Goal: Task Accomplishment & Management: Use online tool/utility

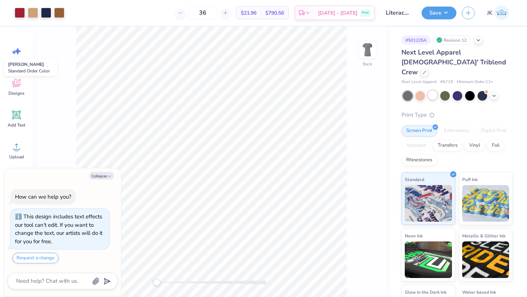
click at [434, 90] on div at bounding box center [433, 95] width 10 height 10
click at [108, 177] on icon "button" at bounding box center [109, 176] width 4 height 4
type textarea "x"
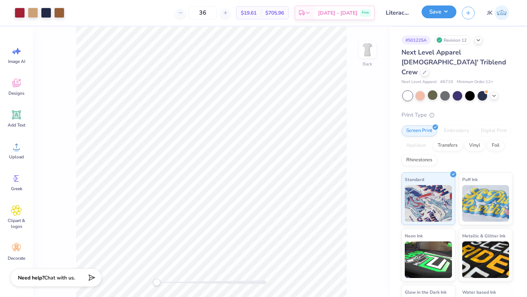
click at [437, 11] on button "Save" at bounding box center [439, 11] width 35 height 13
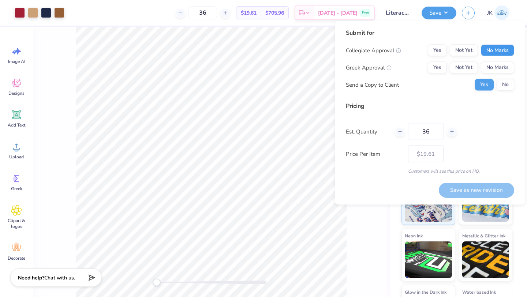
click at [491, 50] on button "No Marks" at bounding box center [497, 51] width 33 height 12
click at [443, 66] on button "Yes" at bounding box center [437, 68] width 19 height 12
click at [508, 85] on button "No" at bounding box center [506, 85] width 18 height 12
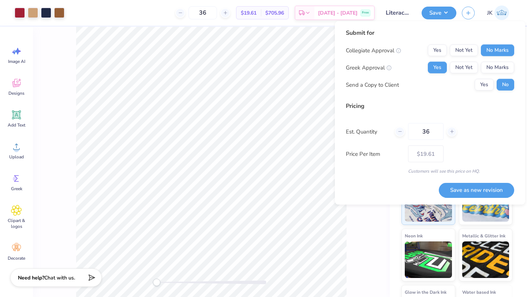
click at [484, 187] on button "Save as new revision" at bounding box center [476, 190] width 75 height 15
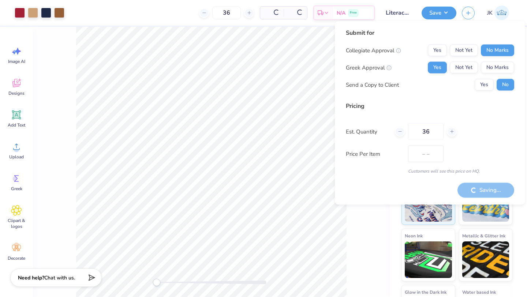
type input "$19.61"
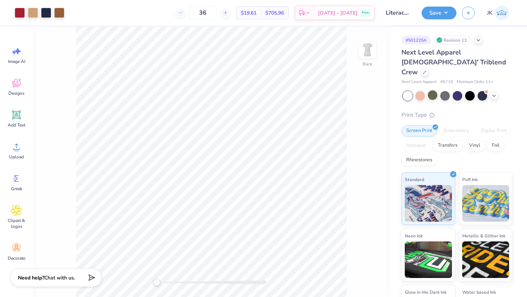
click at [496, 91] on div at bounding box center [457, 96] width 109 height 10
click at [496, 92] on icon at bounding box center [494, 95] width 6 height 6
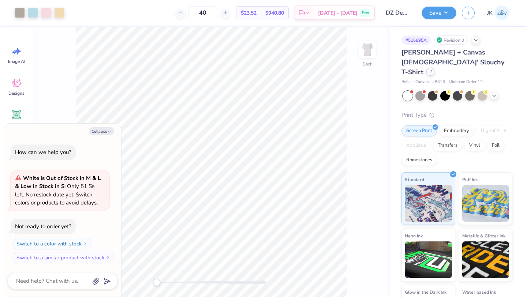
click at [427, 68] on div at bounding box center [431, 72] width 8 height 8
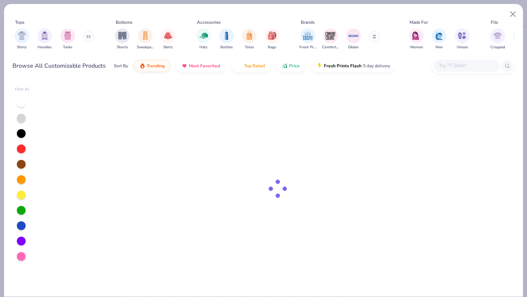
type textarea "x"
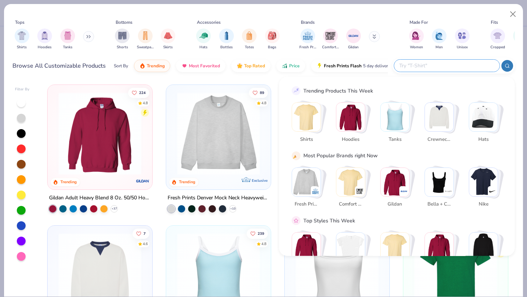
click at [460, 67] on input "text" at bounding box center [447, 66] width 96 height 8
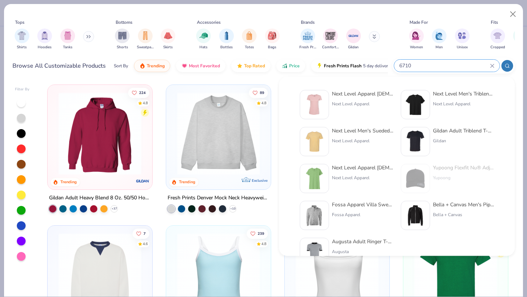
type input "6710"
click at [362, 94] on div "Next Level Apparel [DEMOGRAPHIC_DATA]' Triblend Crew" at bounding box center [363, 94] width 62 height 8
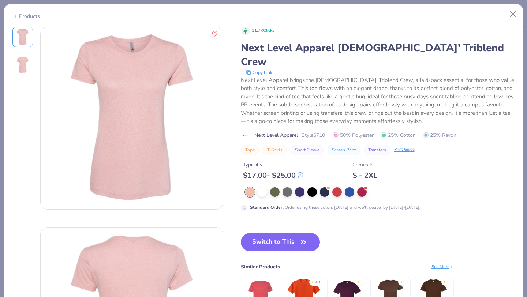
click at [265, 187] on div "Standard Order : Order using these colors [DATE] and we'll deliver by [DATE]-[D…" at bounding box center [378, 199] width 274 height 24
click at [263, 187] on div at bounding box center [263, 192] width 10 height 10
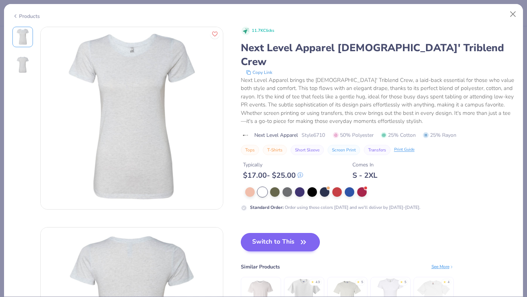
scroll to position [19, 0]
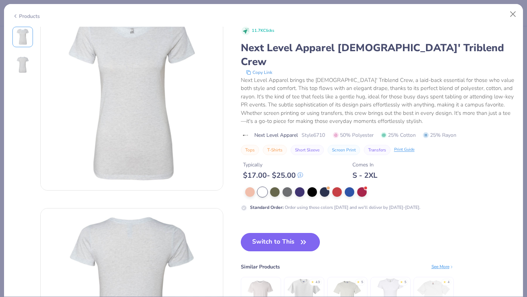
click at [272, 233] on button "Switch to This" at bounding box center [280, 242] width 79 height 18
click at [293, 233] on button "Switch to This" at bounding box center [280, 242] width 79 height 18
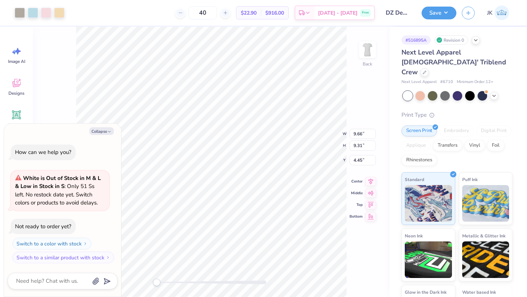
type textarea "x"
type input "2.32"
type textarea "x"
click at [75, 177] on strong "White is Out of Stock in M & L & Low in Stock in S" at bounding box center [58, 183] width 86 height 16
click at [40, 277] on textarea at bounding box center [52, 281] width 74 height 10
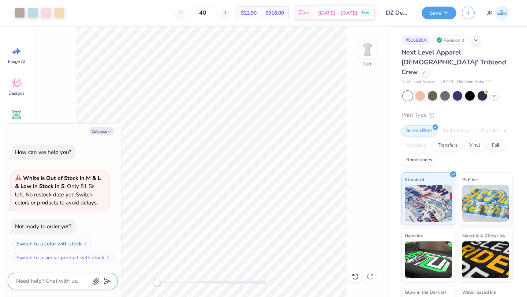
click at [65, 278] on textarea at bounding box center [52, 281] width 74 height 10
type textarea "i"
type textarea "x"
type textarea "i"
type textarea "x"
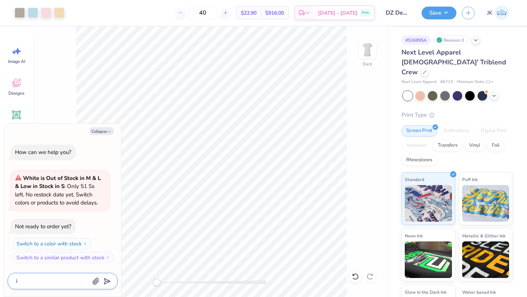
type textarea "i t"
type textarea "x"
type textarea "i th"
type textarea "x"
type textarea "i the"
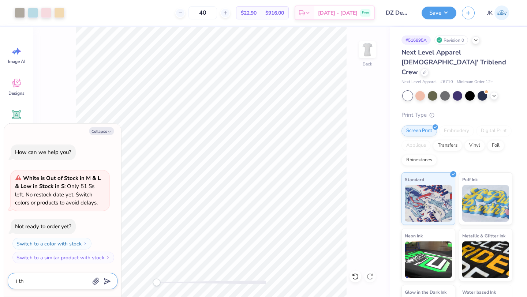
type textarea "x"
type textarea "i the"
type textarea "x"
type textarea "i the"
type textarea "x"
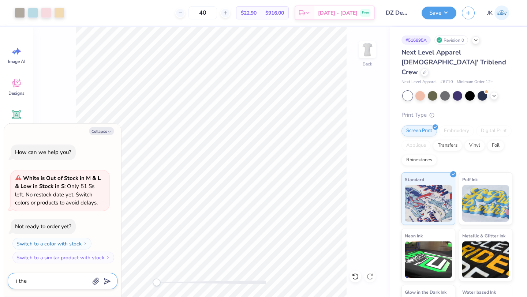
type textarea "i th"
type textarea "x"
type textarea "i t"
type textarea "x"
type textarea "i"
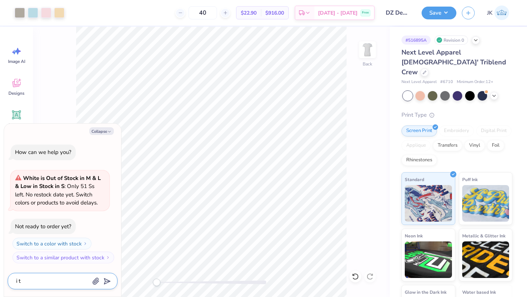
type textarea "x"
type textarea "i"
type textarea "x"
type textarea "is"
type textarea "x"
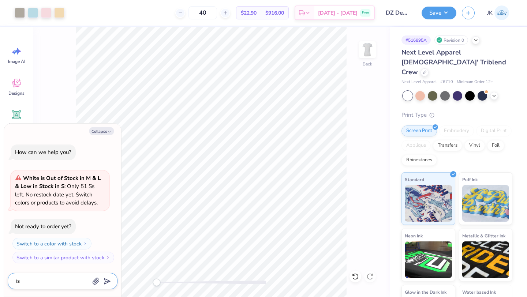
type textarea "is"
type textarea "x"
type textarea "is t"
type textarea "x"
type textarea "is te"
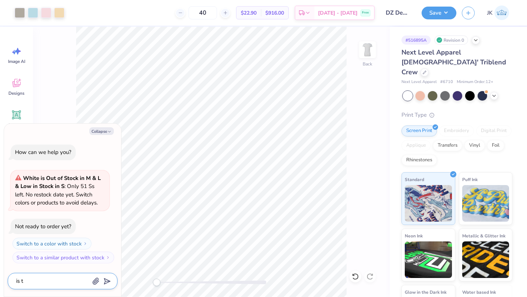
type textarea "x"
type textarea "is te"
type textarea "x"
type textarea "is te s"
type textarea "x"
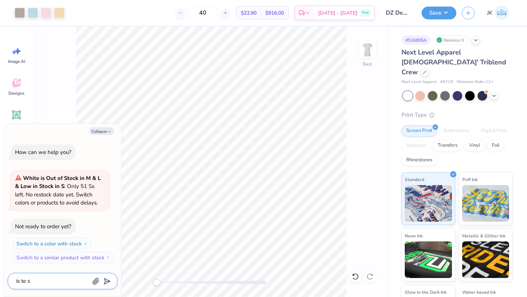
type textarea "is [PERSON_NAME]"
type textarea "x"
type textarea "is te sro"
type textarea "x"
type textarea "is [PERSON_NAME]"
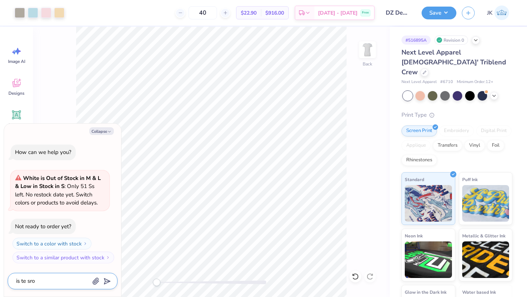
type textarea "x"
type textarea "is te s"
type textarea "x"
type textarea "is te"
type textarea "x"
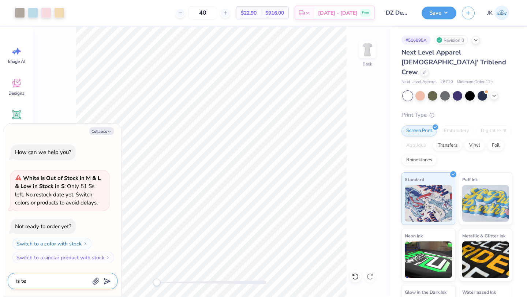
type textarea "is te"
type textarea "x"
type textarea "is t"
type textarea "x"
type textarea "is th"
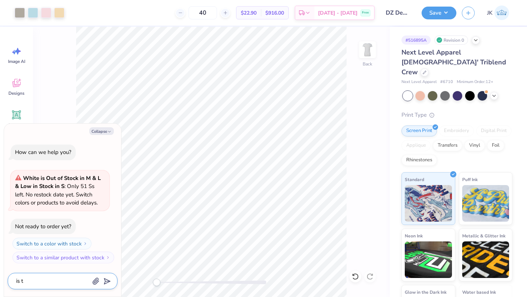
type textarea "x"
type textarea "is the"
type textarea "x"
type textarea "is the"
type textarea "x"
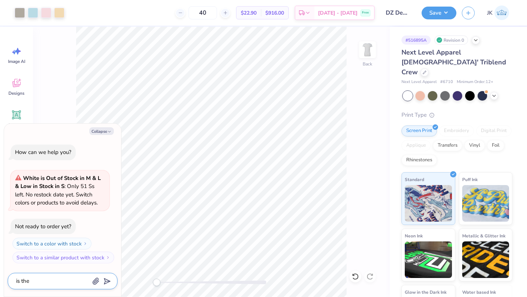
type textarea "is the s"
type textarea "x"
type textarea "is the so"
type textarea "x"
type textarea "is the soc"
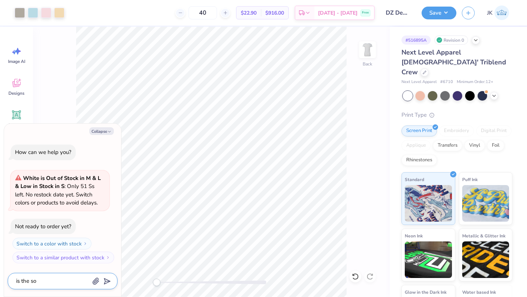
type textarea "x"
type textarea "is the sock"
type textarea "x"
type textarea "is the sock"
type textarea "x"
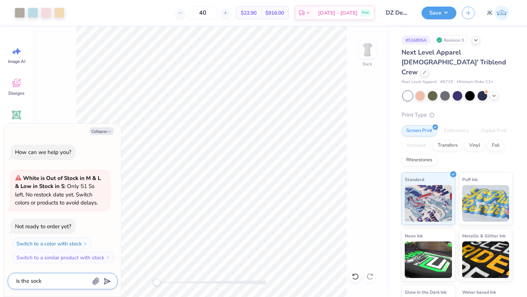
type textarea "is the sock"
type textarea "x"
type textarea "is the soc"
type textarea "x"
type textarea "is the so"
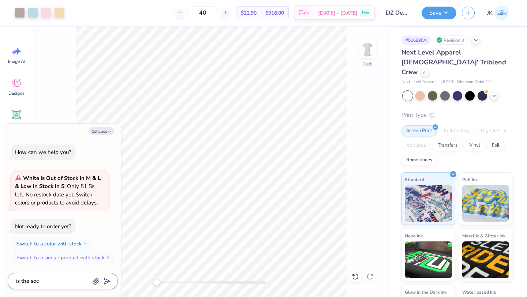
type textarea "x"
type textarea "is the s"
type textarea "x"
type textarea "is the"
type textarea "x"
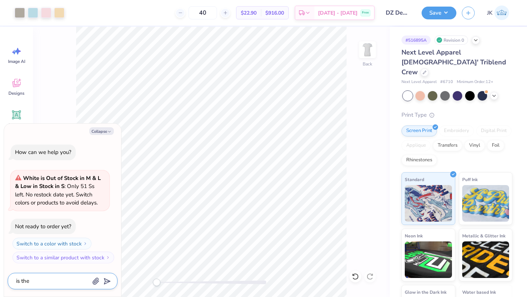
type textarea "is the"
type textarea "x"
type textarea "is th"
type textarea "x"
type textarea "is t"
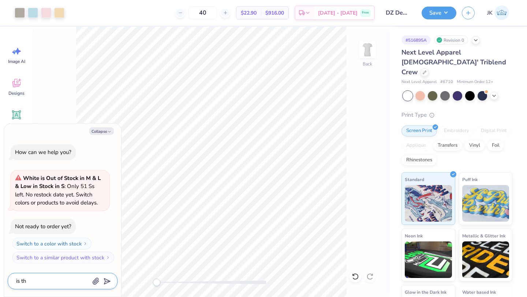
type textarea "x"
type textarea "is"
type textarea "x"
type textarea "is"
type textarea "x"
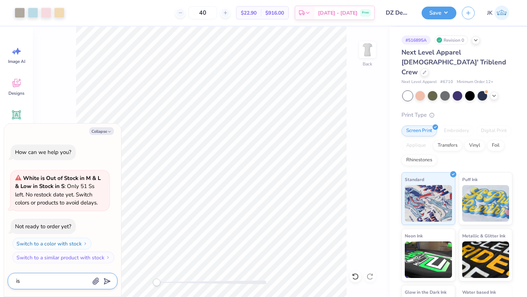
type textarea "i"
type textarea "x"
type textarea "w"
type textarea "x"
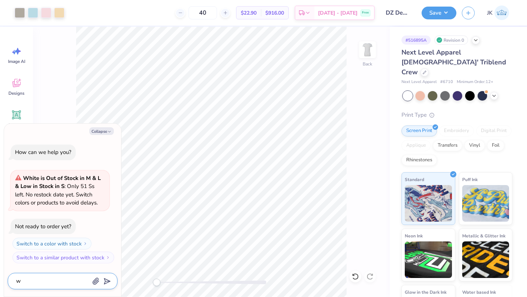
type textarea "wh"
type textarea "x"
type textarea "wha"
type textarea "x"
type textarea "whart"
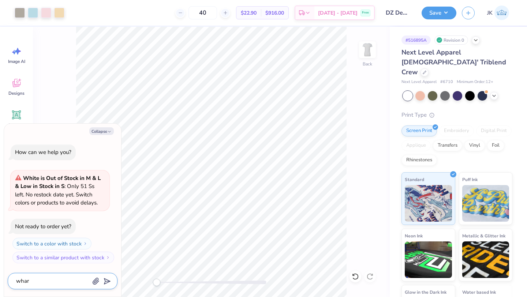
type textarea "x"
type textarea "whart"
type textarea "x"
type textarea "whart si"
type textarea "x"
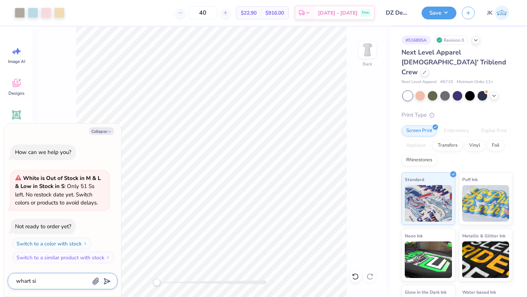
type textarea "whart si"
type textarea "x"
type textarea "whart si t"
type textarea "x"
type textarea "whart si teh"
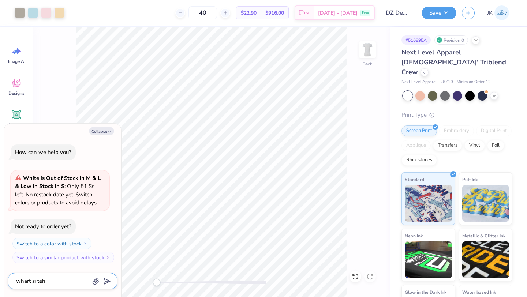
type textarea "x"
type textarea "whart si te"
type textarea "x"
type textarea "whart si t"
type textarea "x"
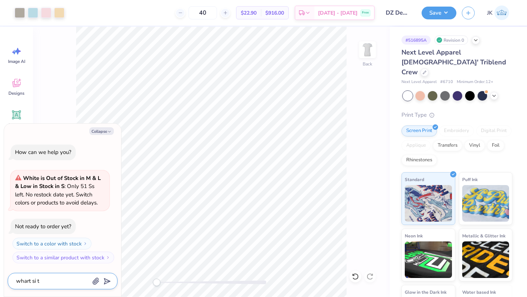
type textarea "whart si"
type textarea "x"
type textarea "whart si"
type textarea "x"
type textarea "whart s"
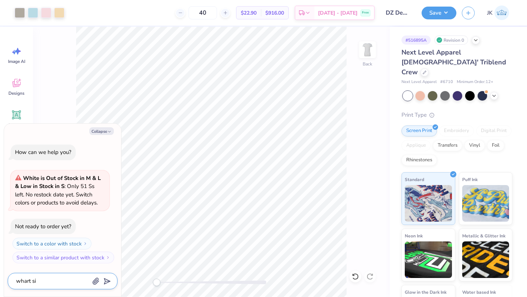
type textarea "x"
type textarea "whart"
type textarea "x"
type textarea "whart"
type textarea "x"
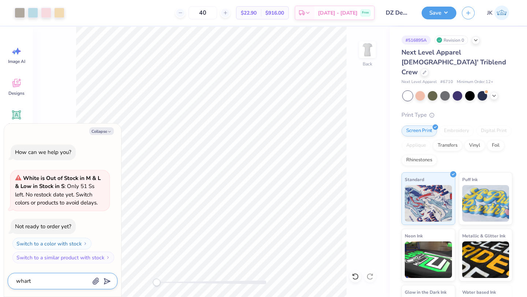
type textarea "whar"
type textarea "x"
type textarea "wha"
type textarea "x"
type textarea "what"
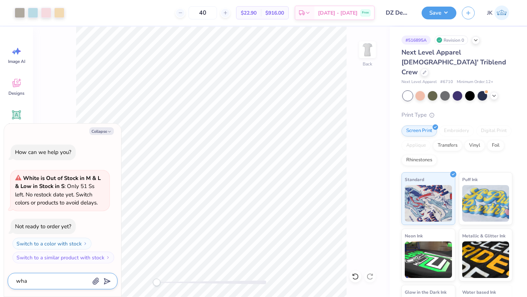
type textarea "x"
type textarea "what"
type textarea "x"
type textarea "what i"
type textarea "x"
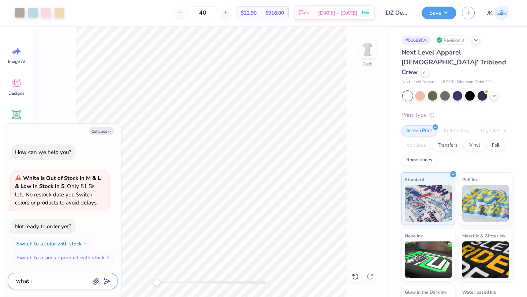
type textarea "what is"
type textarea "x"
type textarea "what is"
type textarea "x"
type textarea "what is t"
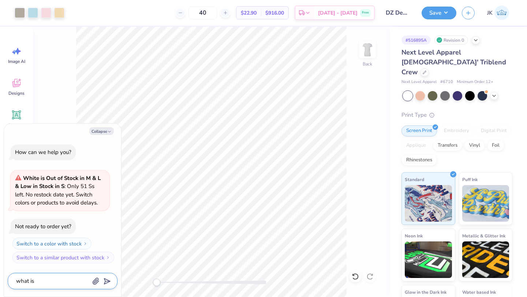
type textarea "x"
type textarea "what is th"
type textarea "x"
type textarea "what is the"
type textarea "x"
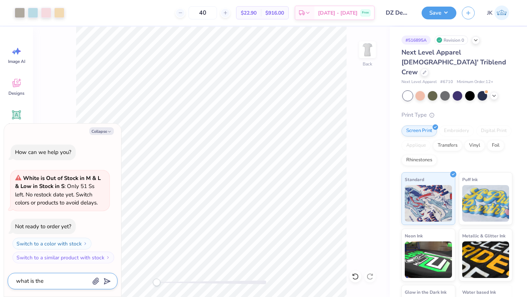
type textarea "what is the"
type textarea "x"
type textarea "what is the s"
type textarea "x"
type textarea "what is the sh"
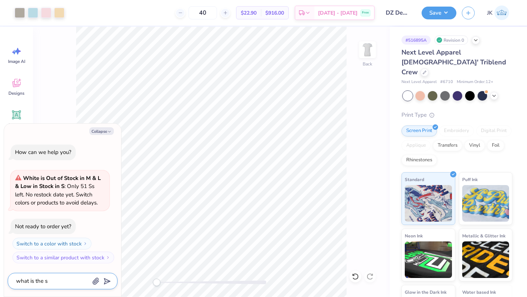
type textarea "x"
type textarea "what is the s"
type textarea "x"
type textarea "what is the"
type textarea "x"
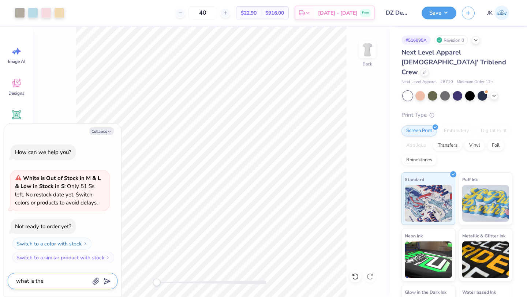
type textarea "what is the w"
type textarea "x"
type textarea "what is the wh"
type textarea "x"
type textarea "what is the whi"
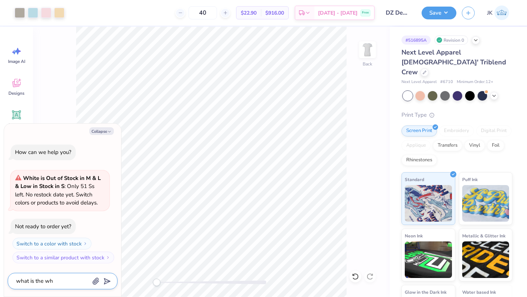
type textarea "x"
type textarea "what is the whir"
type textarea "x"
type textarea "what is the whire"
type textarea "x"
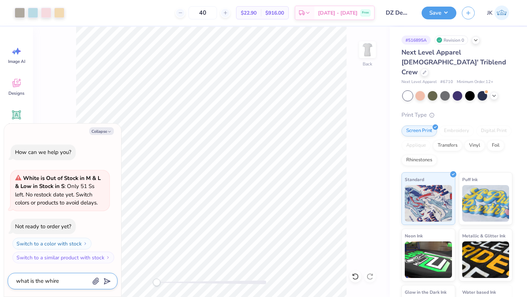
type textarea "what is the whire"
type textarea "x"
type textarea "what is the whire s"
type textarea "x"
type textarea "what is the whire"
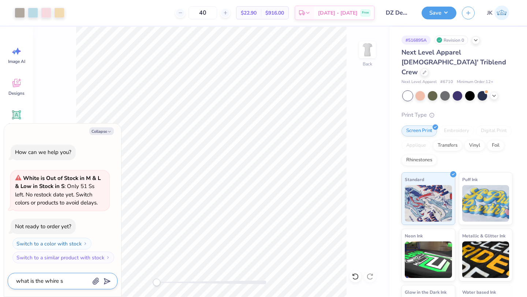
type textarea "x"
type textarea "what is the whire"
type textarea "x"
type textarea "what is the whir"
type textarea "x"
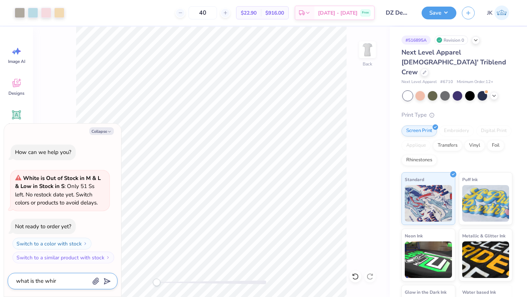
type textarea "what is the whi"
type textarea "x"
type textarea "what is the whit"
type textarea "x"
type textarea "what is the white"
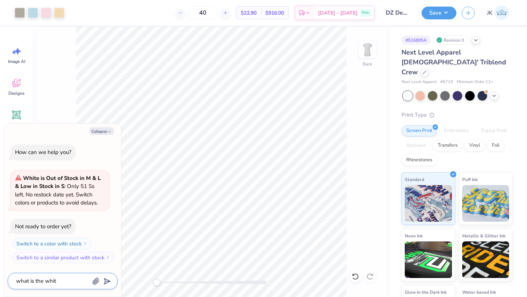
type textarea "x"
type textarea "what is the white"
type textarea "x"
type textarea "what is the white s"
type textarea "x"
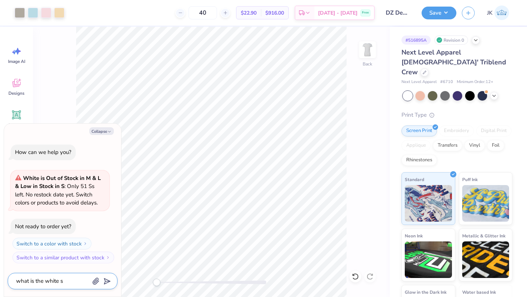
type textarea "what is the white st"
type textarea "x"
type textarea "what is the white sto"
type textarea "x"
type textarea "what is the white stoc"
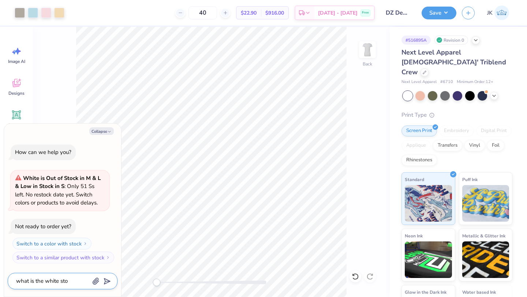
type textarea "x"
type textarea "what is the white stock"
type textarea "x"
type textarea "what is the white stock"
type textarea "x"
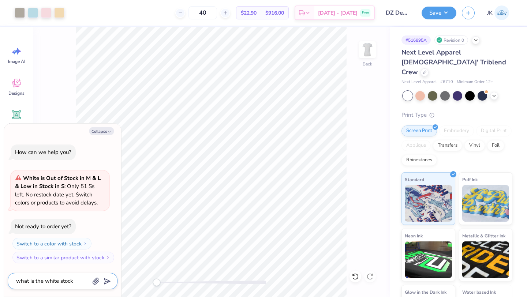
type textarea "what is the white stock l"
type textarea "x"
type textarea "what is the white stock le"
type textarea "x"
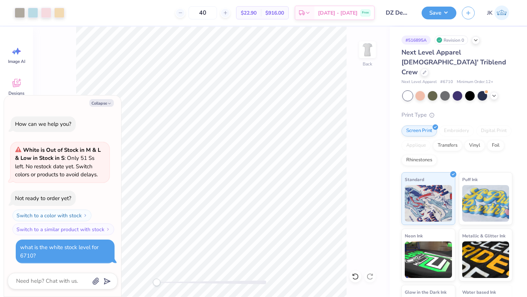
click at [97, 201] on div "Not ready to order yet? Switch to a color with stock Switch to a similar produc…" at bounding box center [60, 213] width 99 height 45
click at [97, 227] on button "Switch to a similar product with stock" at bounding box center [64, 230] width 102 height 12
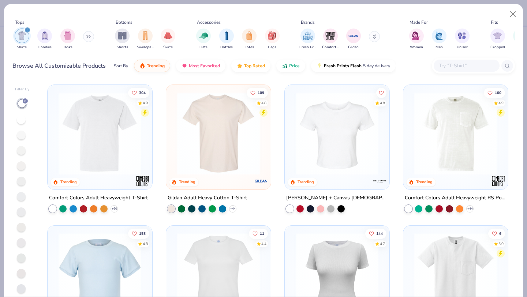
click at [464, 63] on input "text" at bounding box center [466, 66] width 56 height 8
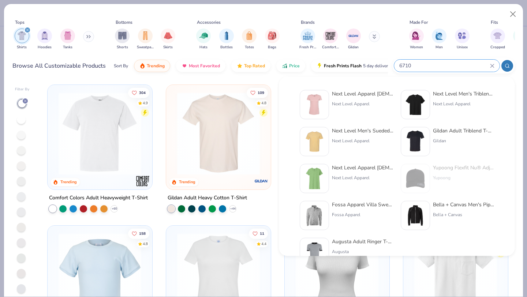
click at [356, 98] on div "Next Level Apparel [DEMOGRAPHIC_DATA]' Triblend Crew Next Level Apparel" at bounding box center [363, 104] width 62 height 29
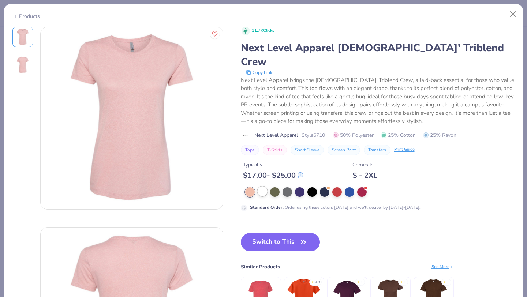
click at [263, 187] on div at bounding box center [263, 192] width 10 height 10
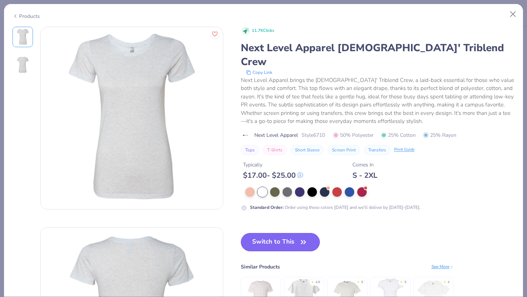
click at [277, 233] on button "Switch to This" at bounding box center [280, 242] width 79 height 18
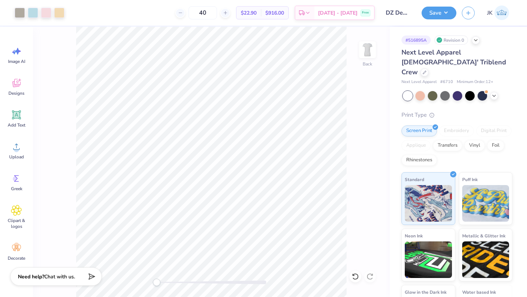
click at [31, 276] on strong "Need help?" at bounding box center [31, 277] width 26 height 7
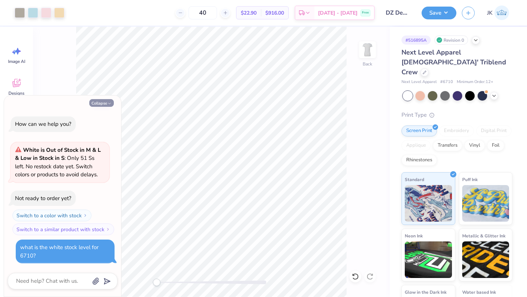
click at [102, 103] on button "Collapse" at bounding box center [101, 103] width 25 height 8
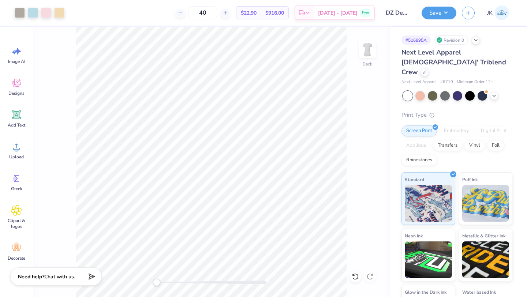
click at [36, 277] on strong "Need help?" at bounding box center [31, 277] width 26 height 7
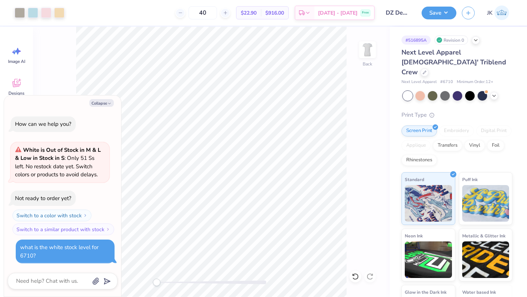
click at [92, 127] on div "How can we help you? White is Out of Stock in M & L & Low in Stock in S : Only …" at bounding box center [63, 190] width 110 height 159
click at [98, 98] on div "Collapse How can we help you? White is Out of Stock in M & L & Low in Stock in …" at bounding box center [62, 196] width 117 height 201
click at [98, 101] on button "Collapse" at bounding box center [101, 103] width 25 height 8
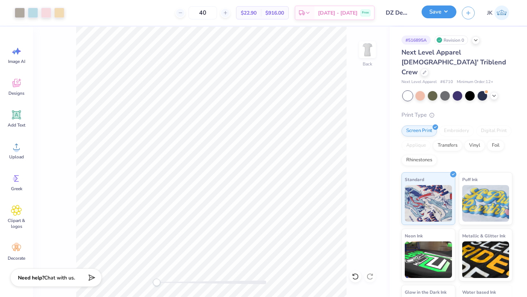
click at [430, 15] on button "Save" at bounding box center [439, 11] width 35 height 13
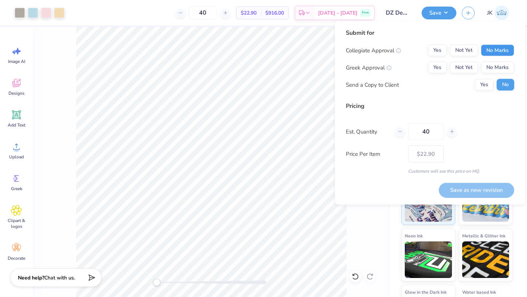
click at [502, 50] on button "No Marks" at bounding box center [497, 51] width 33 height 12
click at [438, 63] on button "Yes" at bounding box center [437, 68] width 19 height 12
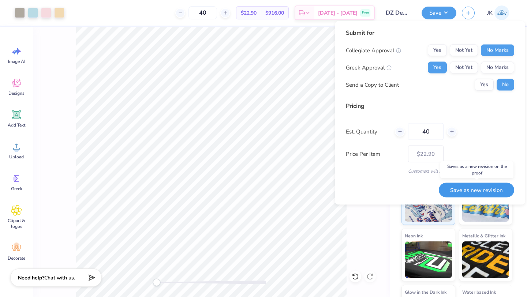
click at [479, 186] on button "Save as new revision" at bounding box center [476, 190] width 75 height 15
